Goal: Information Seeking & Learning: Learn about a topic

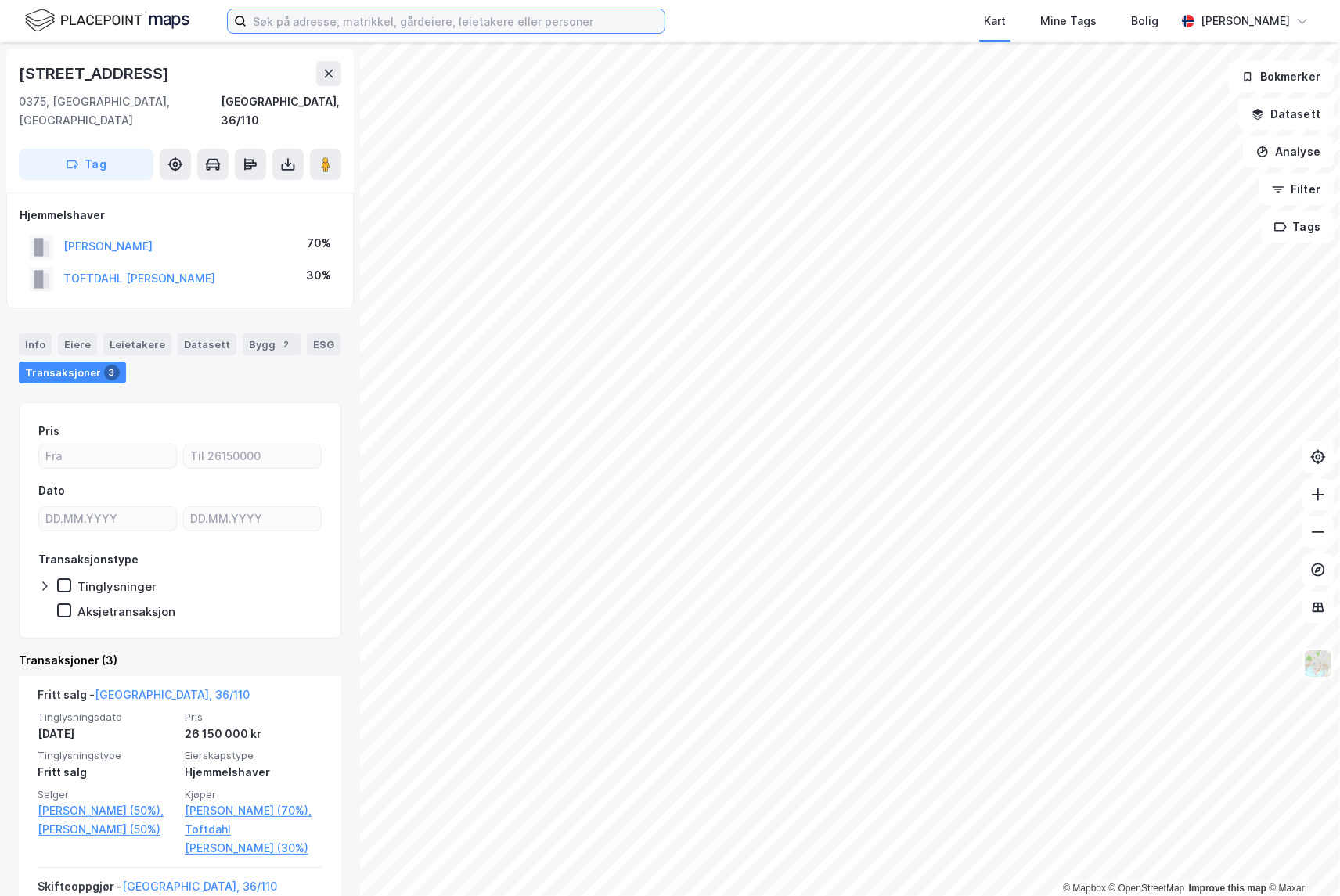
click at [307, 19] on input at bounding box center [456, 21] width 418 height 24
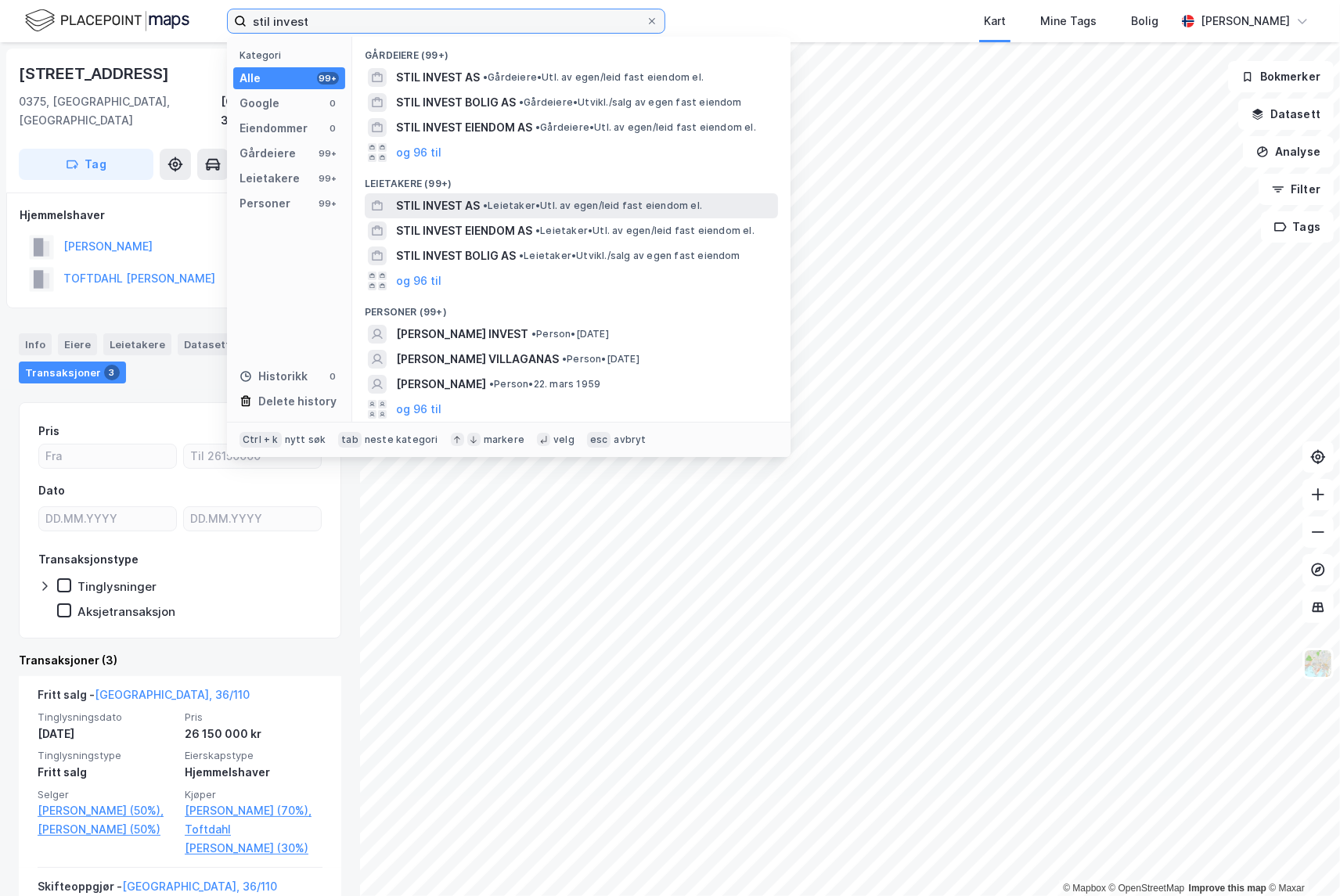
type input "stil invest"
click at [447, 201] on span "STIL INVEST AS" at bounding box center [438, 206] width 83 height 18
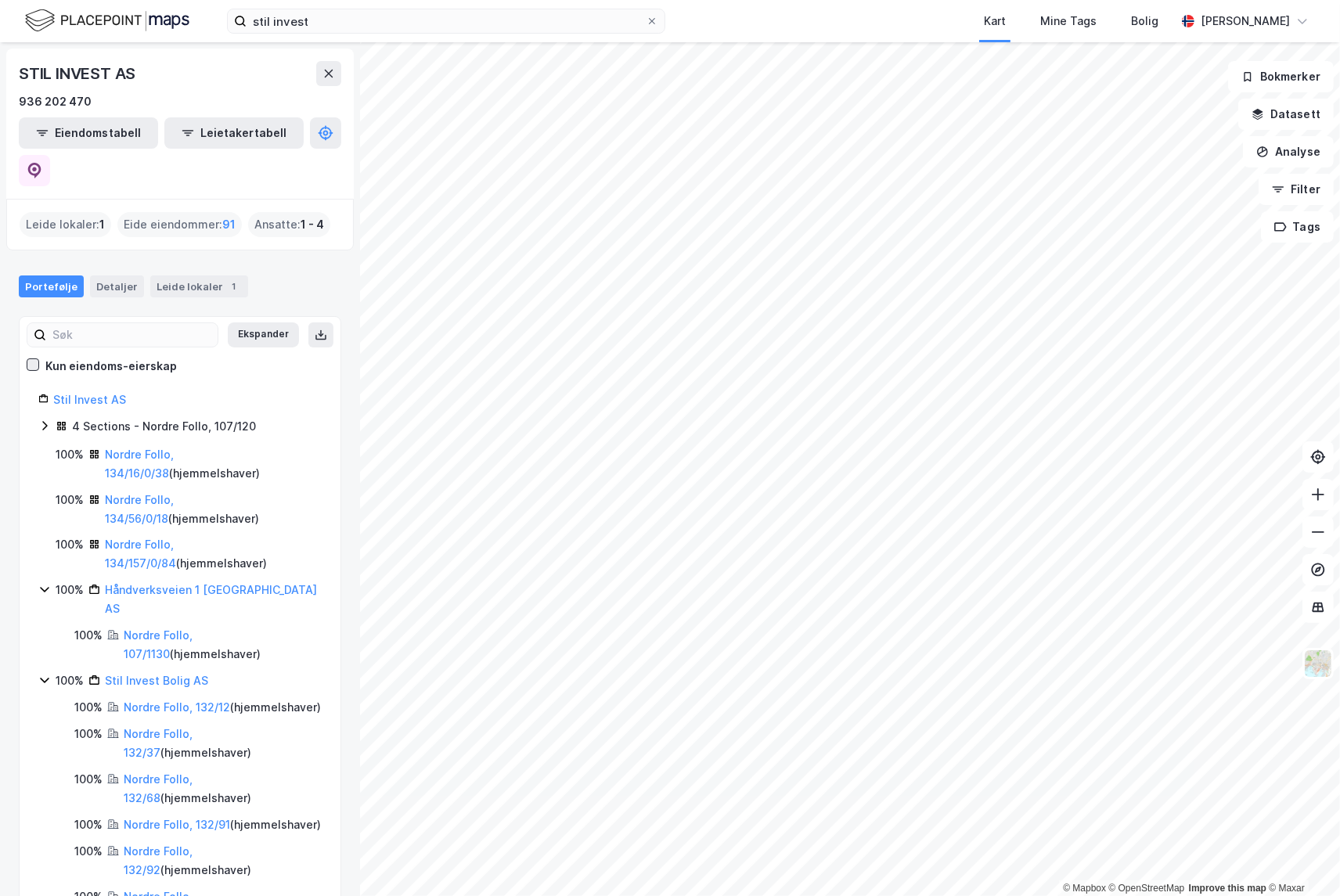
click at [36, 359] on icon at bounding box center [33, 365] width 11 height 11
click at [32, 359] on icon at bounding box center [33, 365] width 11 height 11
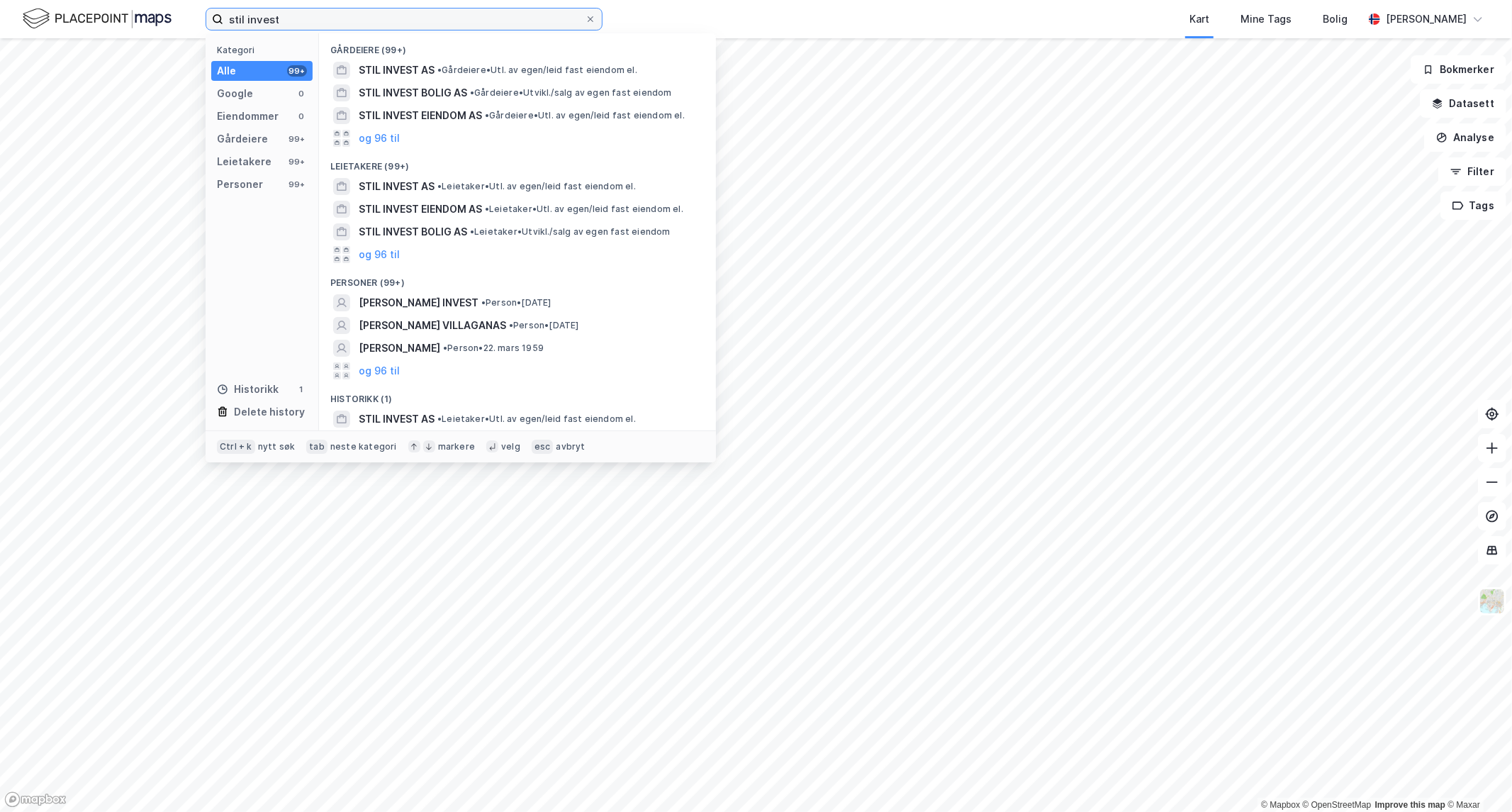
click at [332, 17] on input "stil invest" at bounding box center [404, 19] width 361 height 21
click at [386, 67] on span "STIL INVEST AS" at bounding box center [396, 69] width 76 height 17
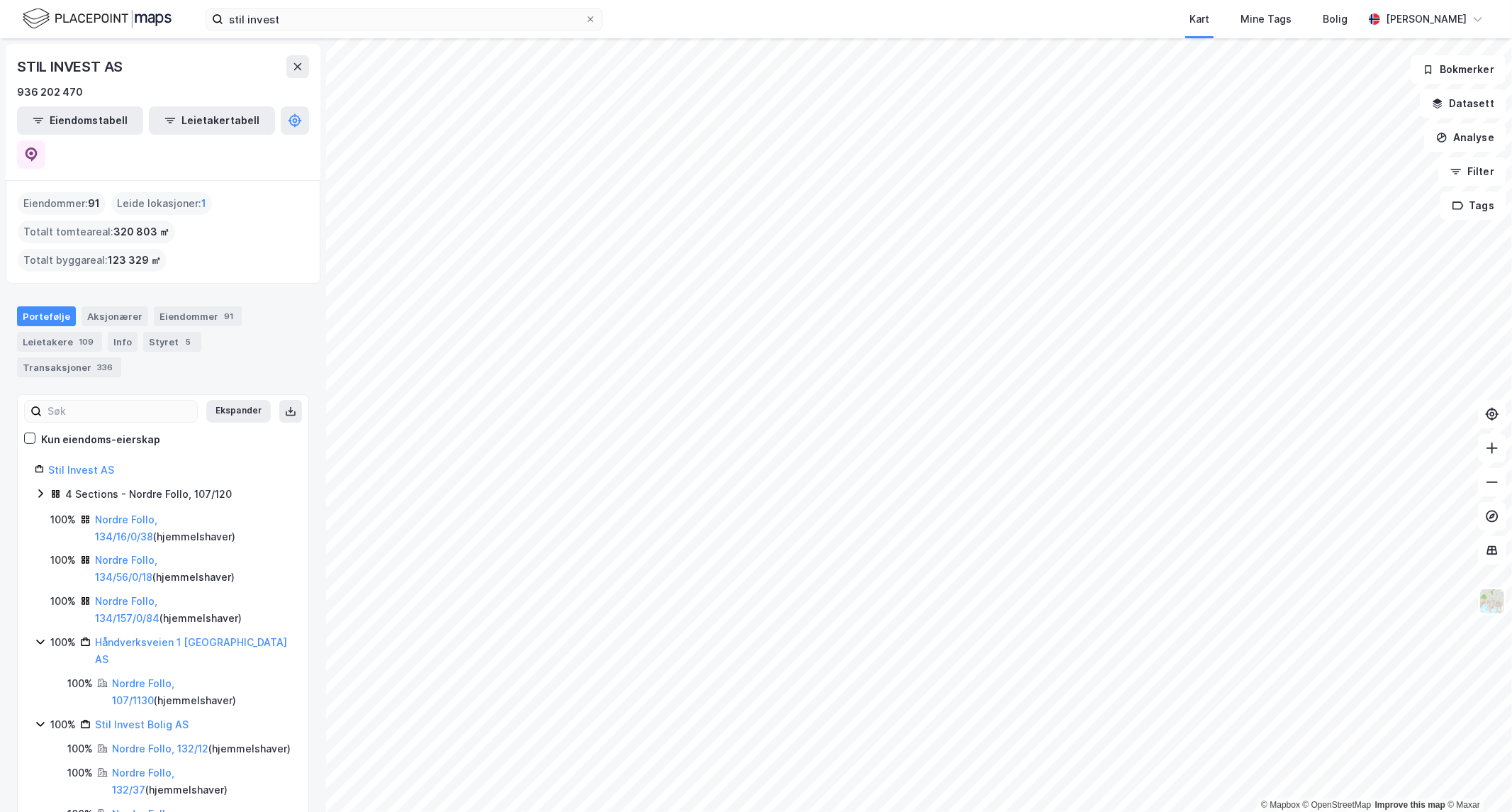
scroll to position [2036, 0]
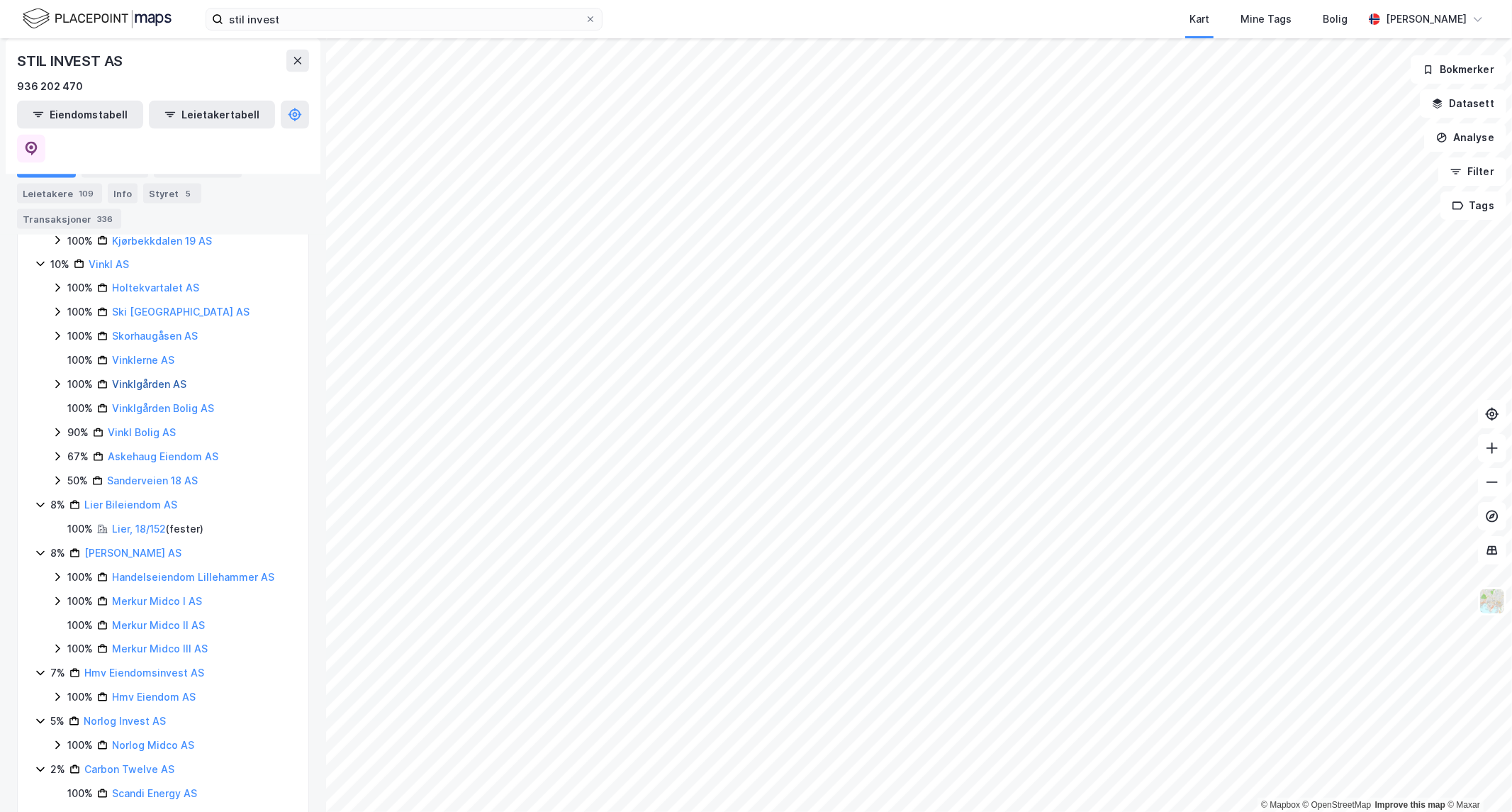
click at [147, 379] on link "Vinklgården AS" at bounding box center [150, 385] width 75 height 12
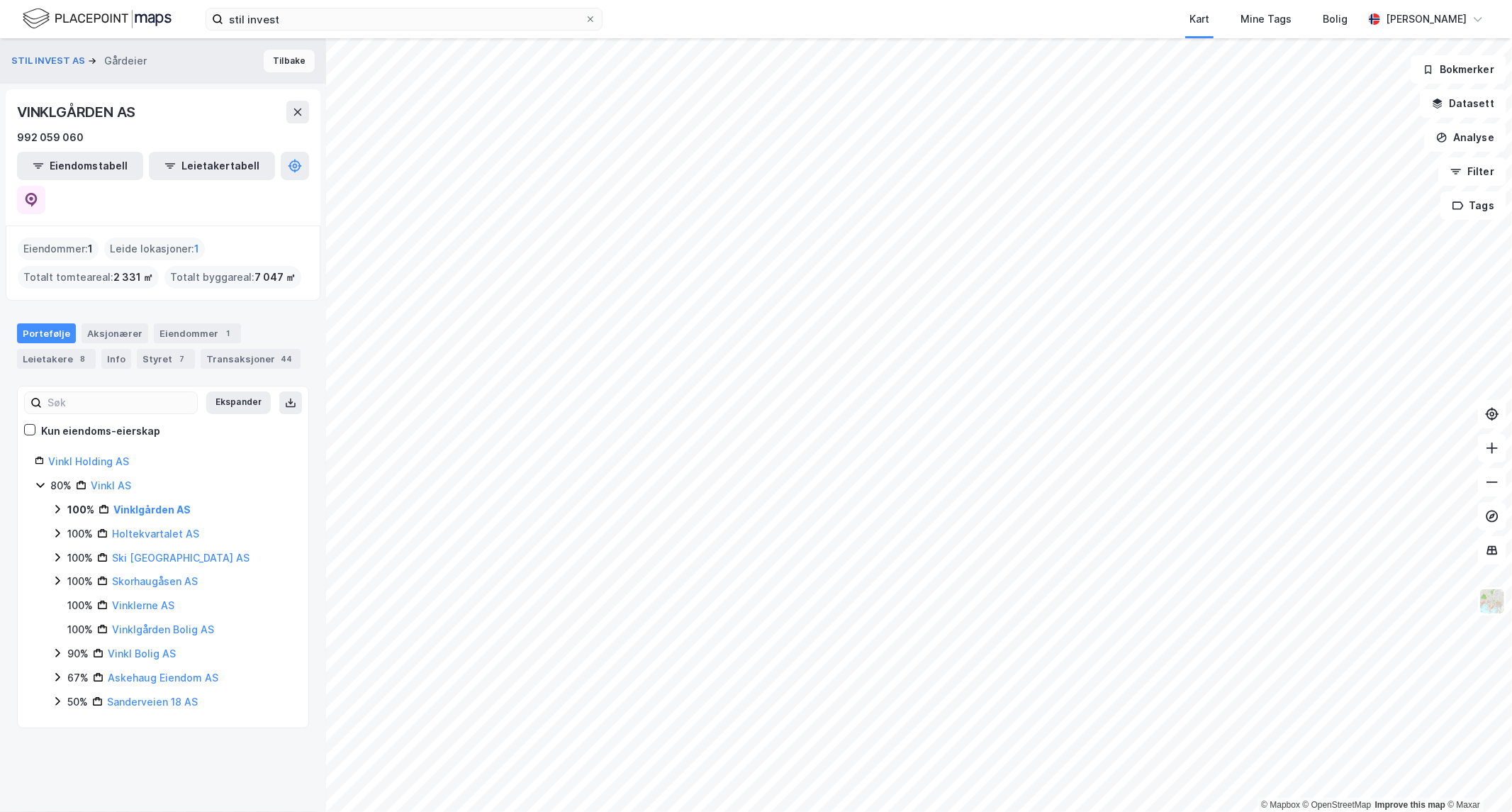
click at [271, 57] on button "Tilbake" at bounding box center [289, 61] width 51 height 23
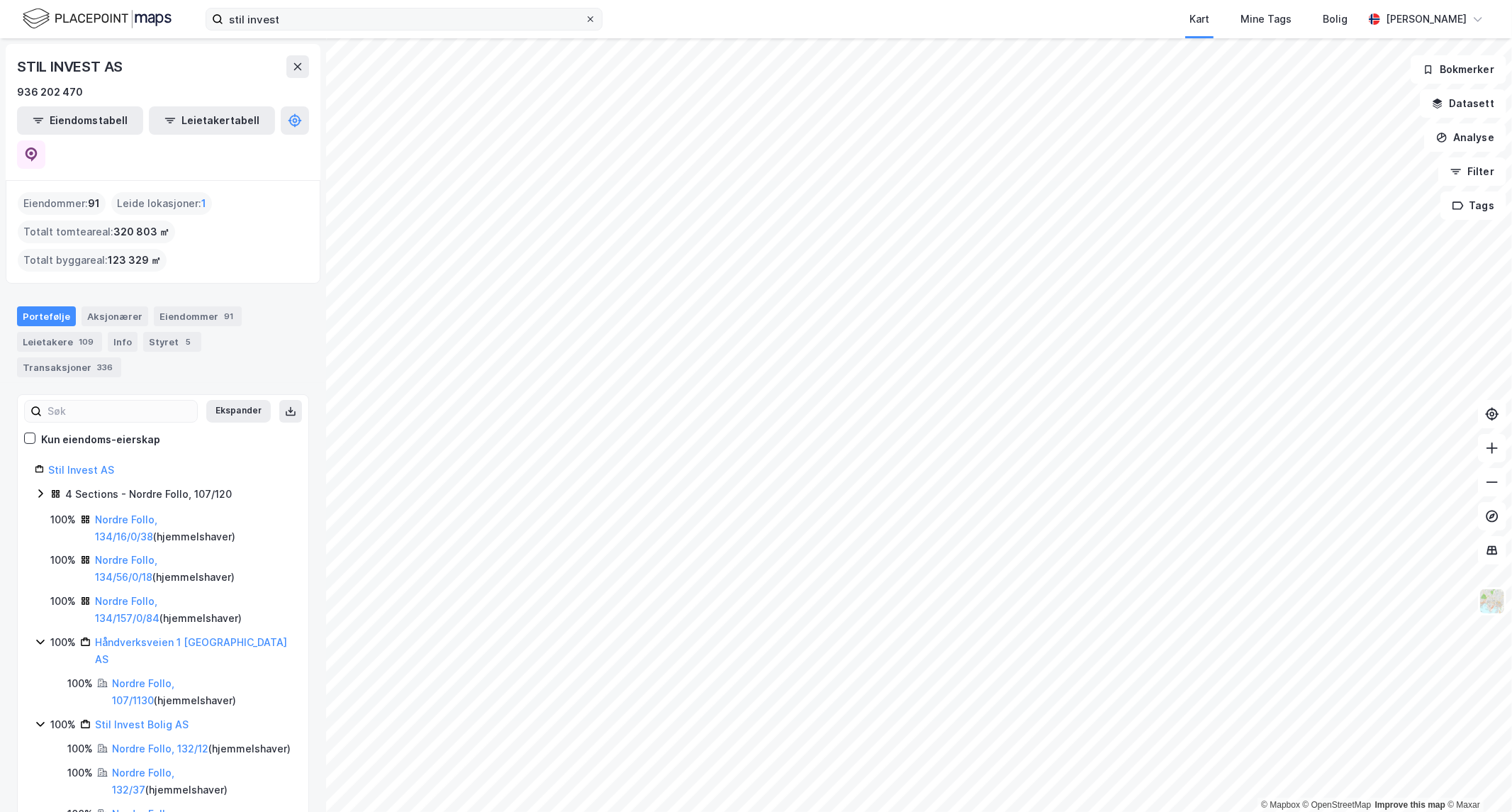
click at [586, 20] on icon at bounding box center [590, 19] width 9 height 9
click at [585, 20] on input "stil invest" at bounding box center [404, 19] width 361 height 21
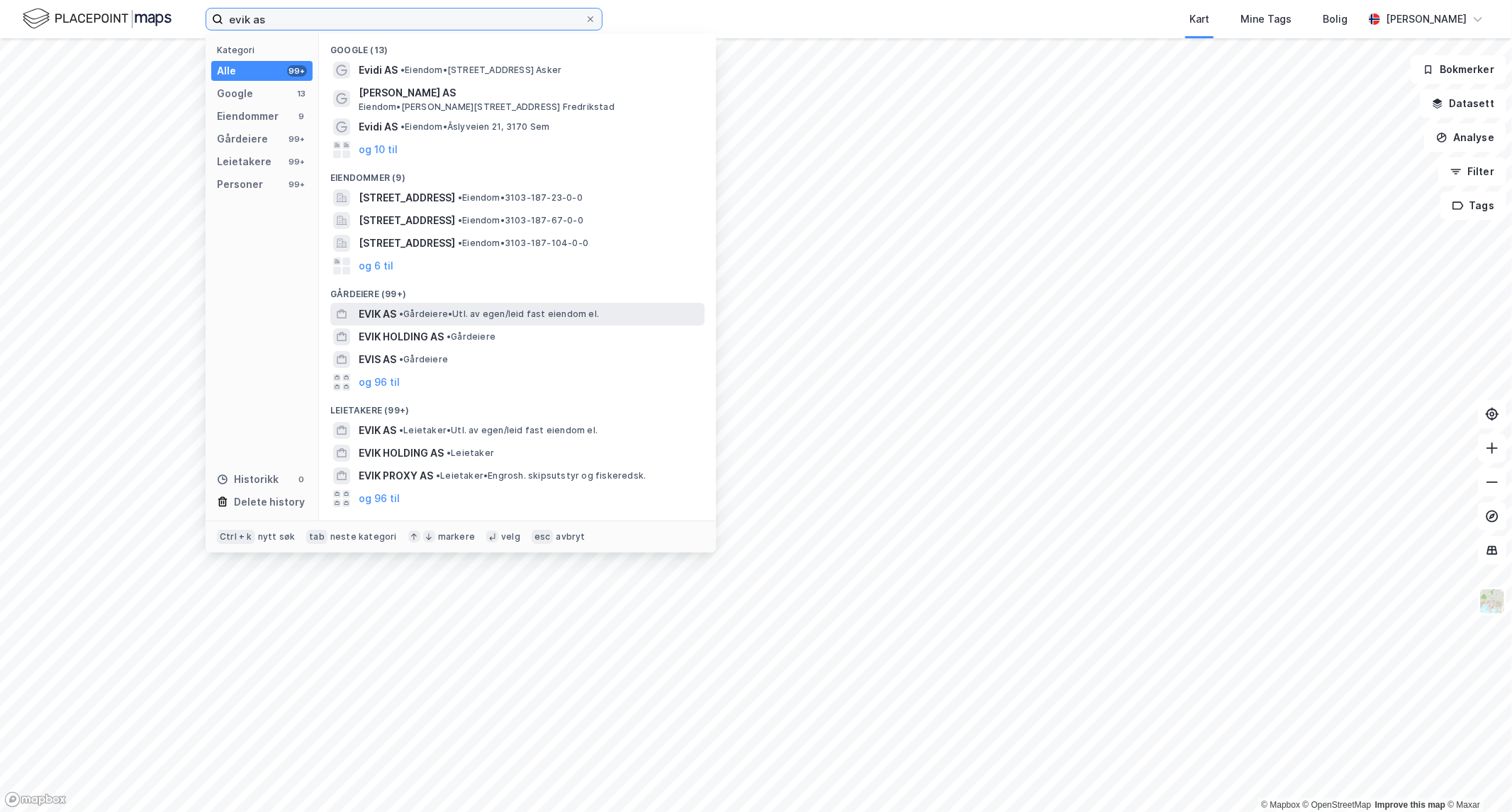
type input "evik as"
click at [419, 308] on span "• Gårdeiere • Utl. av egen/leid fast eiendom el." at bounding box center [499, 314] width 200 height 11
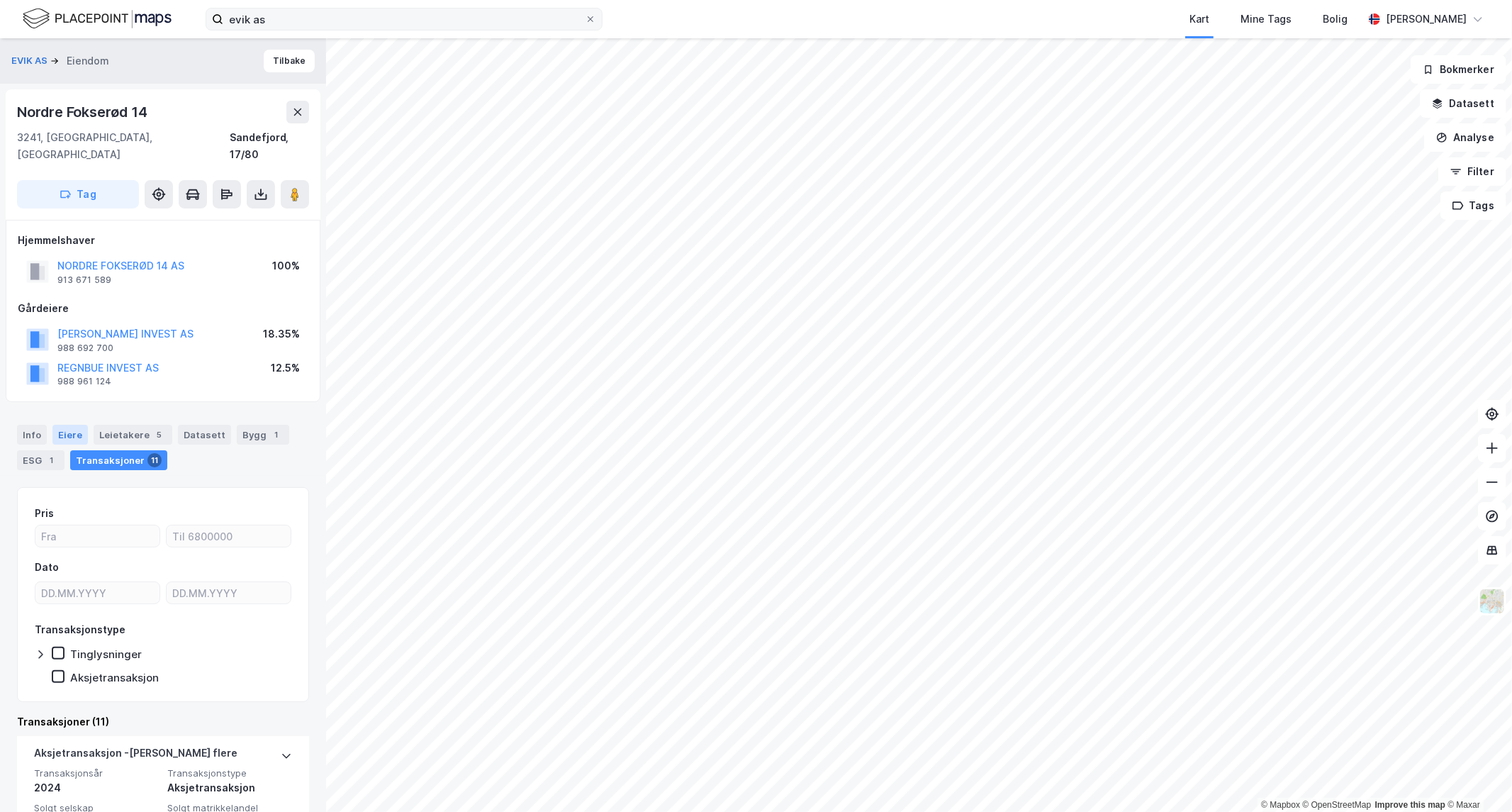
click at [76, 425] on div "Eiere" at bounding box center [70, 435] width 36 height 20
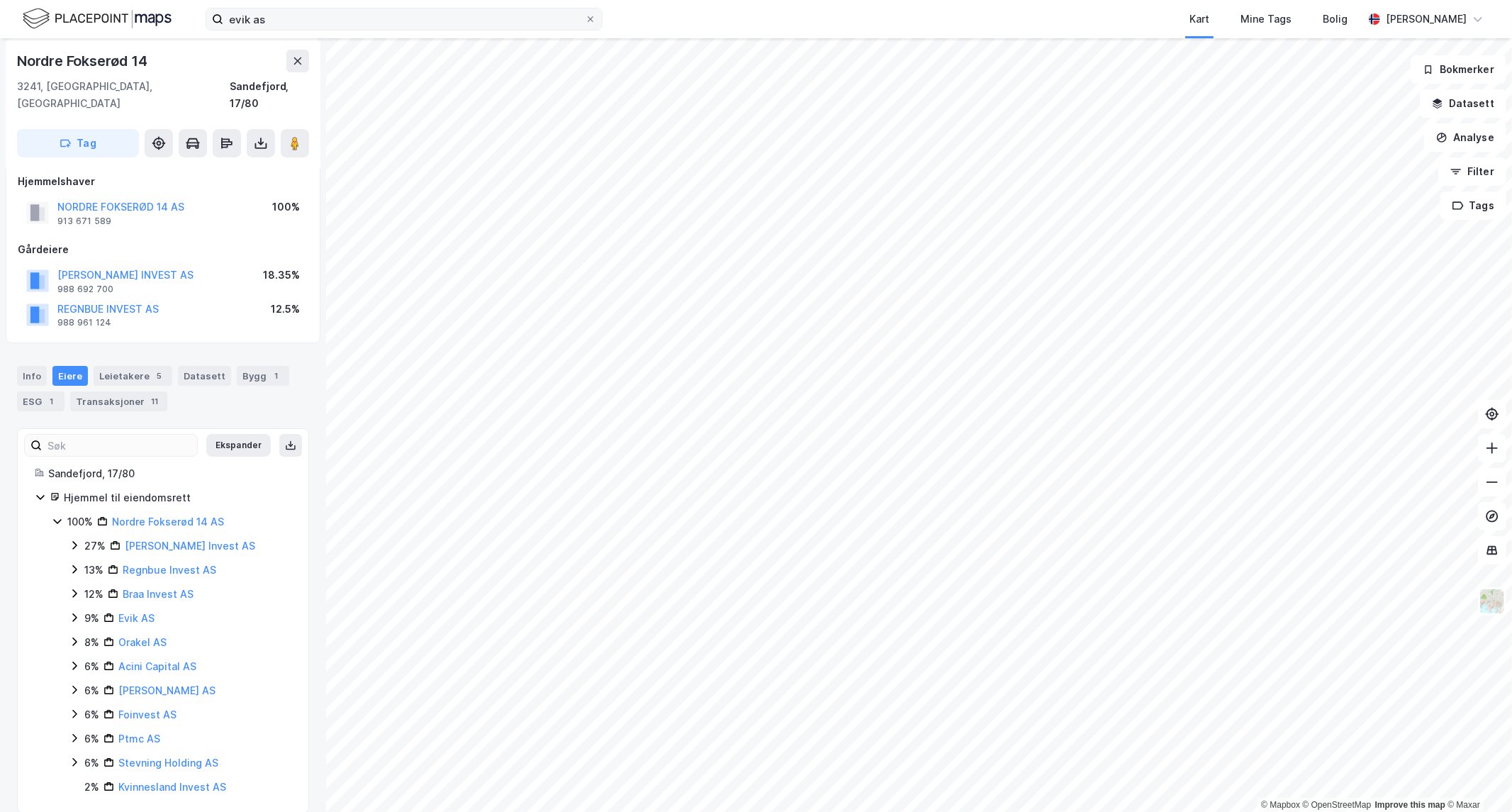
scroll to position [60, 0]
click at [196, 365] on div "Datasett" at bounding box center [205, 375] width 53 height 20
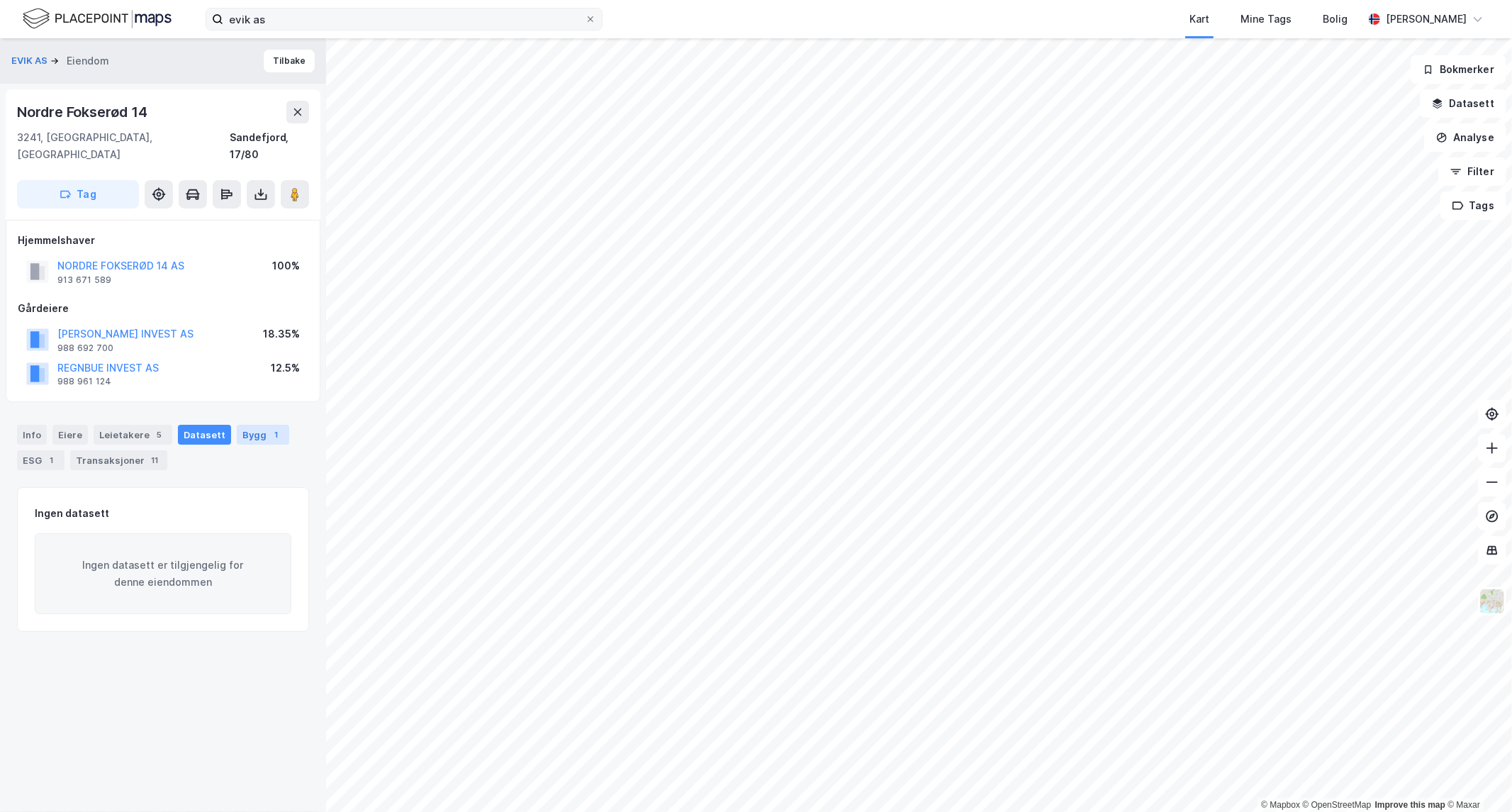
click at [256, 425] on div "Bygg 1" at bounding box center [263, 435] width 53 height 20
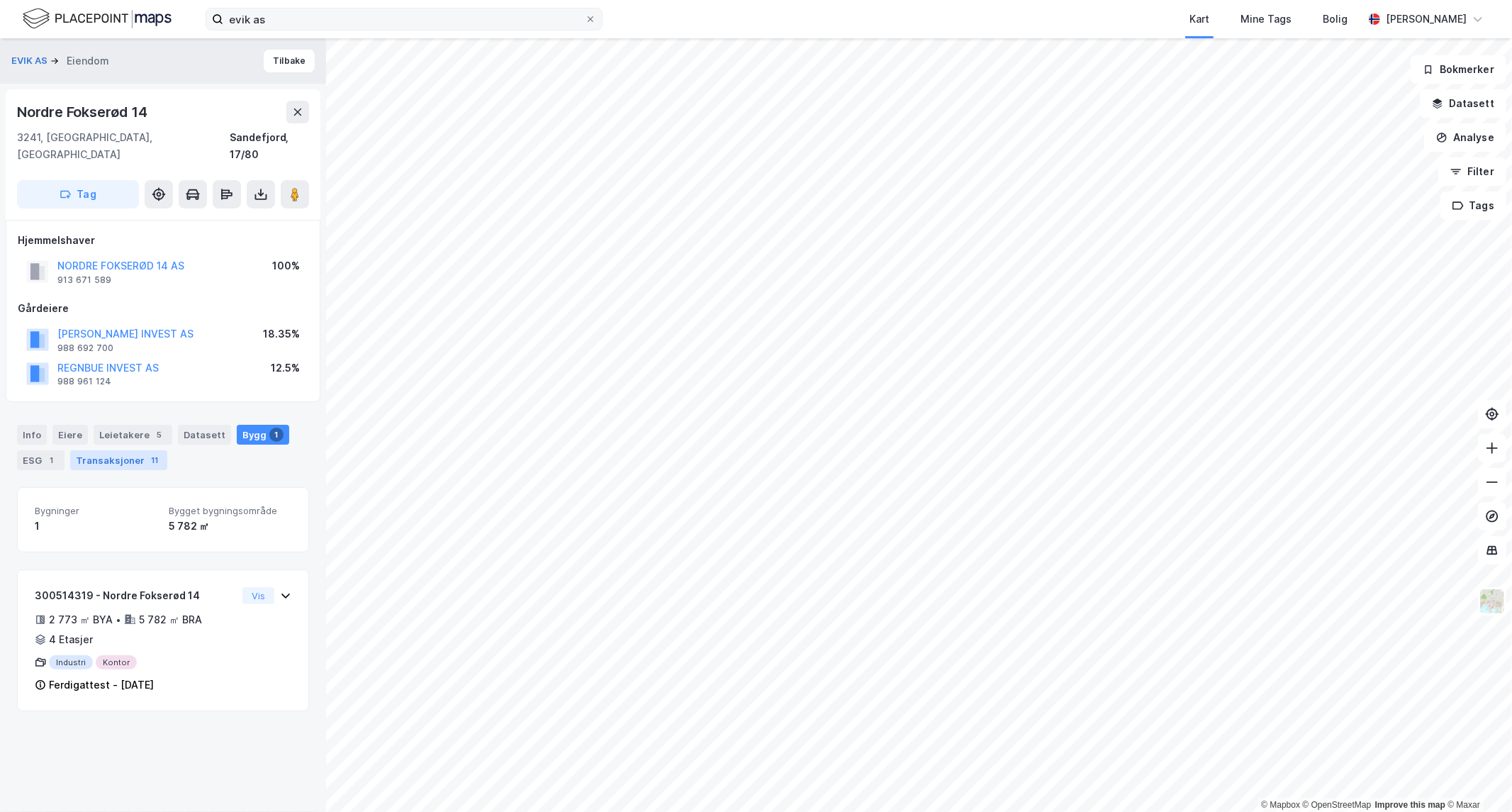
click at [128, 451] on div "Transaksjoner 11" at bounding box center [119, 460] width 97 height 20
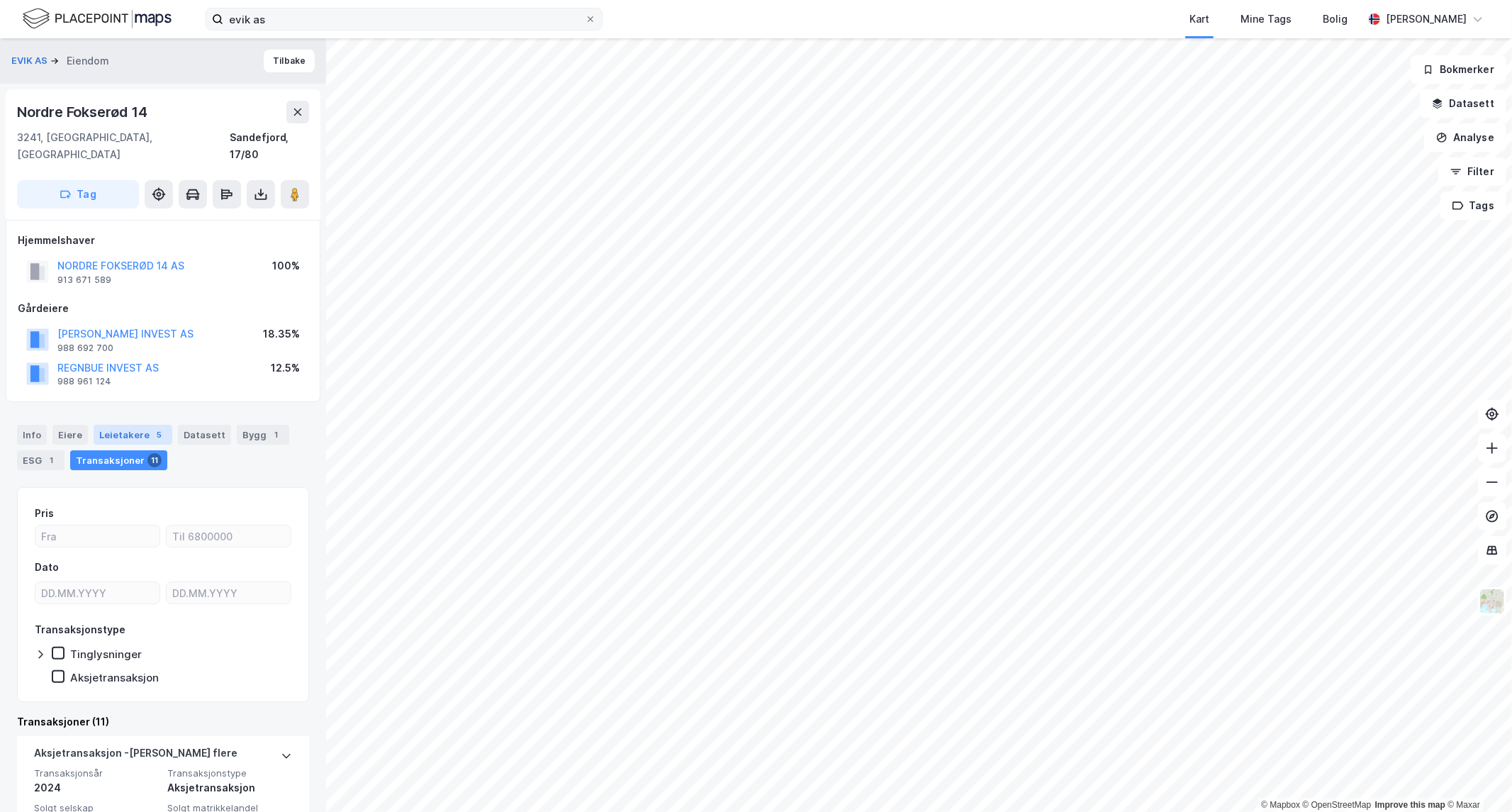
click at [145, 425] on div "Leietakere 5" at bounding box center [133, 435] width 79 height 20
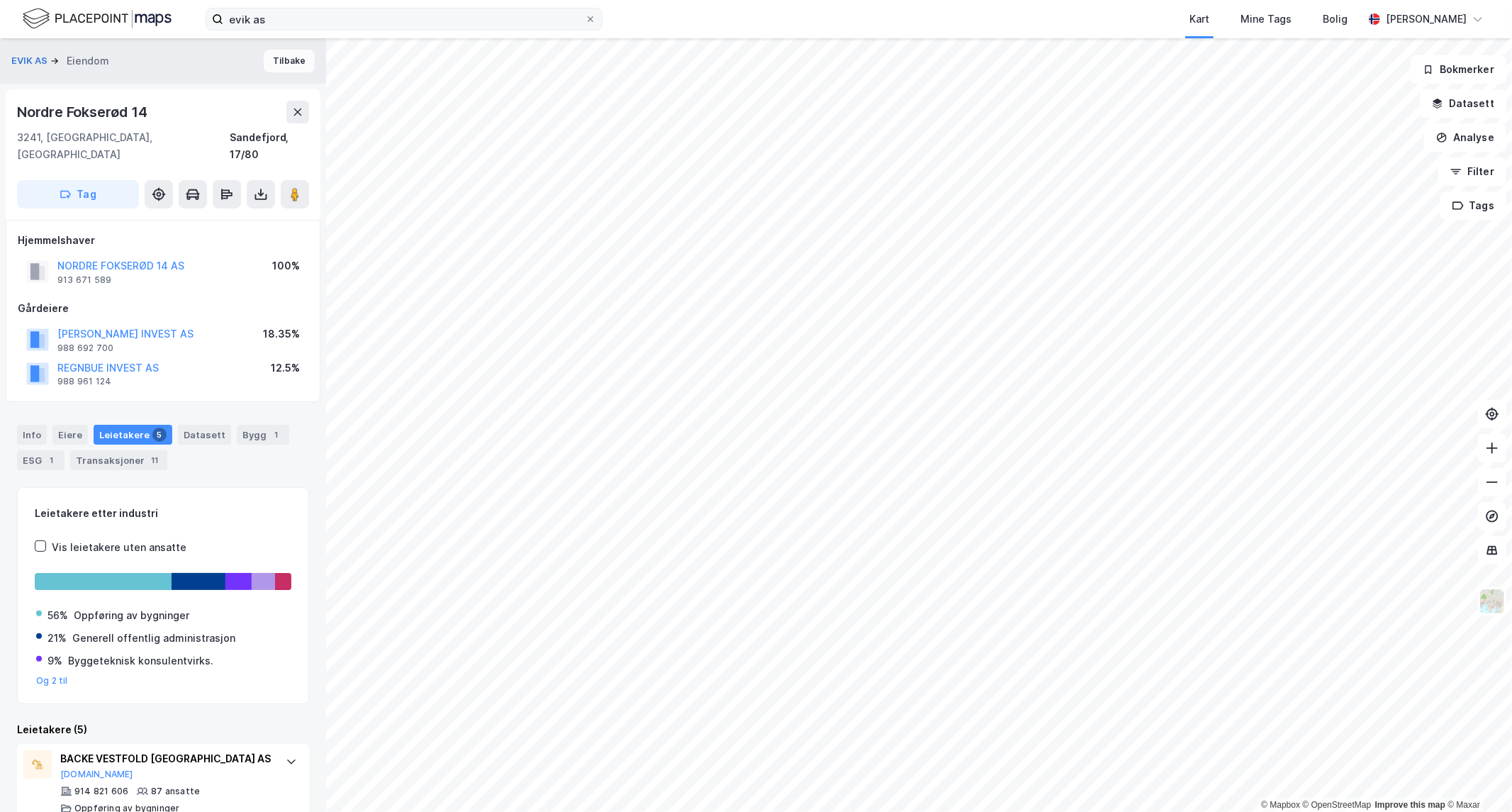
click at [275, 55] on button "Tilbake" at bounding box center [289, 61] width 51 height 23
